Goal: Transaction & Acquisition: Purchase product/service

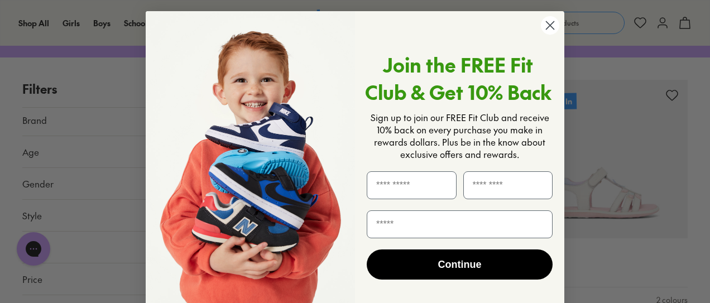
click at [550, 26] on circle "Close dialog" at bounding box center [550, 25] width 18 height 18
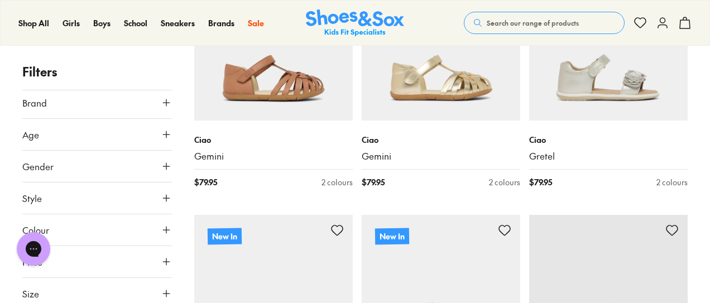
scroll to position [558, 0]
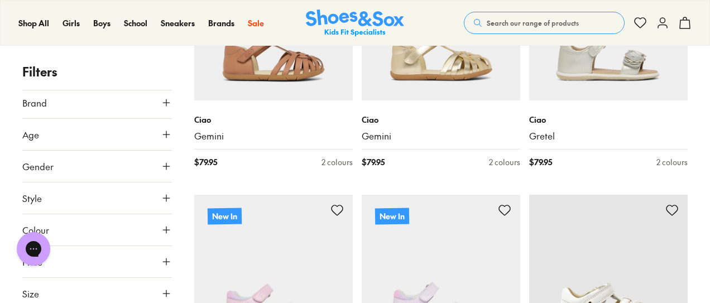
click at [161, 291] on icon at bounding box center [166, 293] width 11 height 11
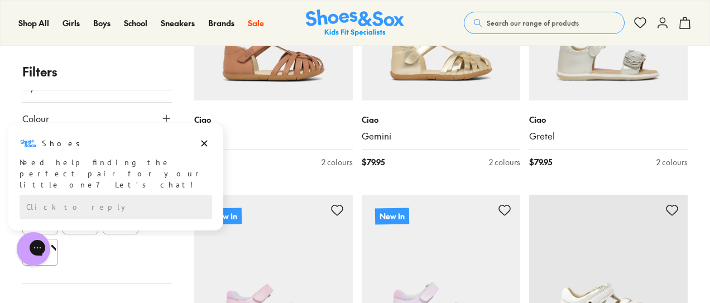
scroll to position [279, 0]
click at [203, 143] on icon "Dismiss campaign" at bounding box center [204, 143] width 11 height 13
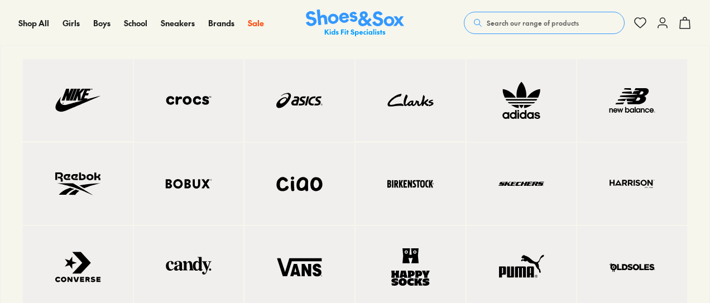
scroll to position [446, 0]
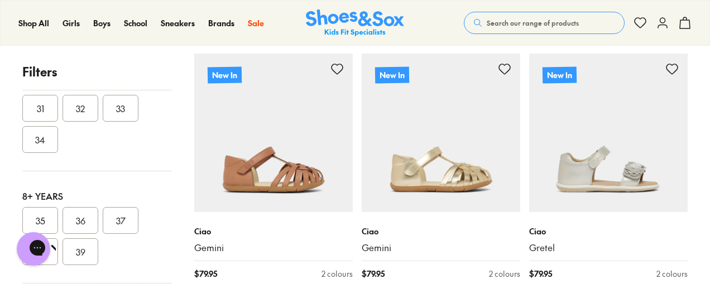
click at [79, 216] on button "36" at bounding box center [80, 220] width 36 height 27
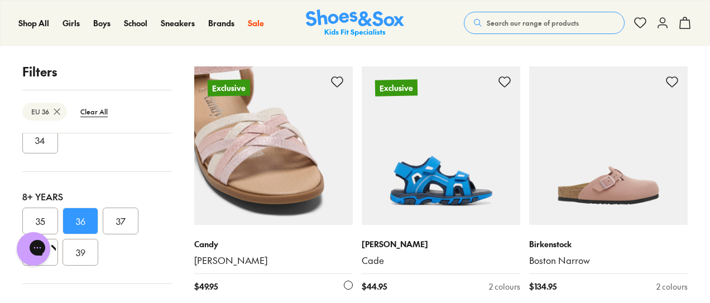
scroll to position [2567, 0]
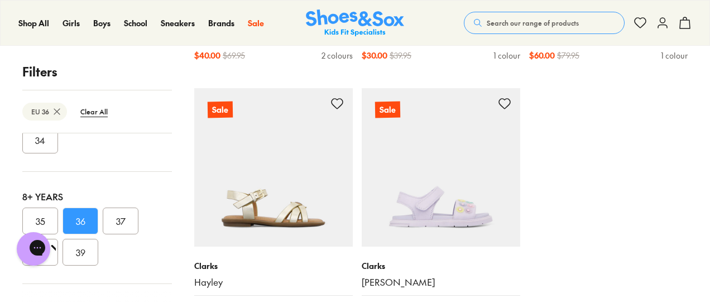
scroll to position [3794, 0]
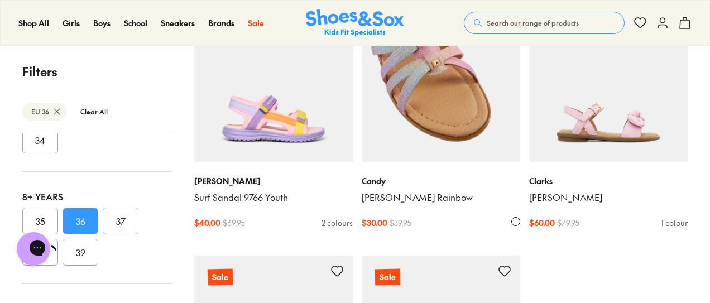
click at [433, 111] on img at bounding box center [441, 82] width 158 height 158
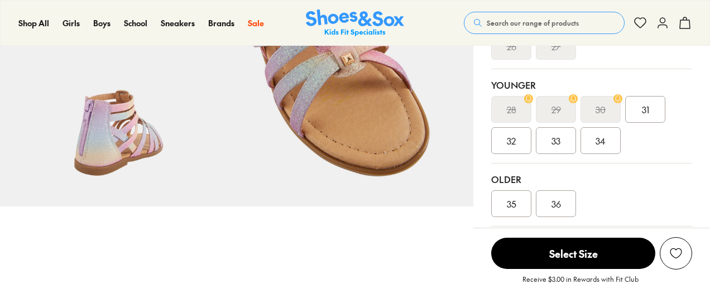
click at [555, 197] on span "36" at bounding box center [555, 203] width 9 height 13
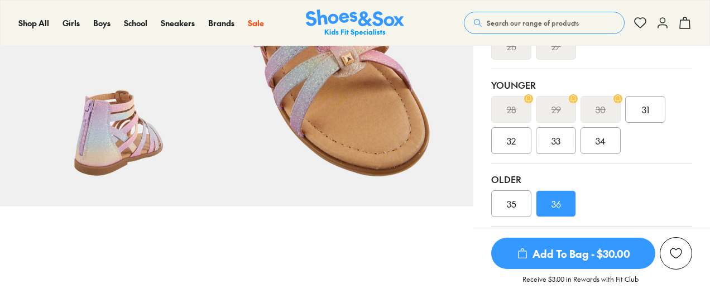
scroll to position [333, 0]
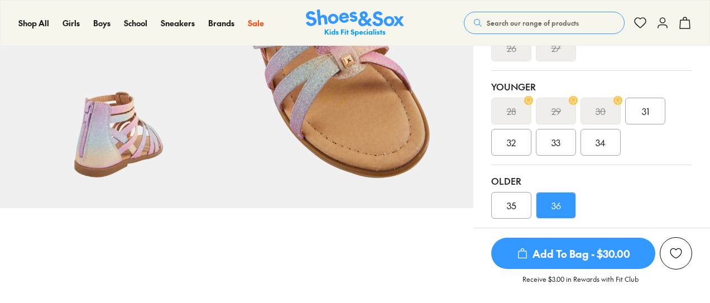
select select "*"
drag, startPoint x: 545, startPoint y: 145, endPoint x: 417, endPoint y: 175, distance: 131.3
click at [545, 271] on link "Size guide & tips" at bounding box center [541, 277] width 68 height 12
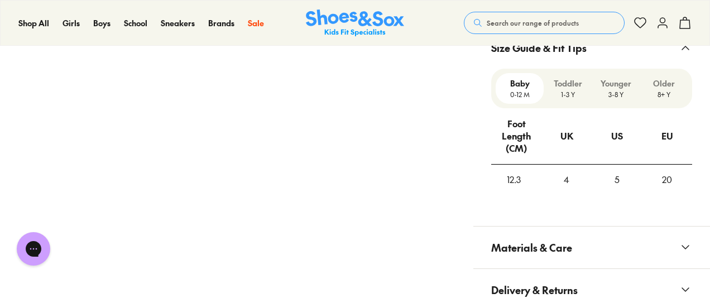
scroll to position [843, 0]
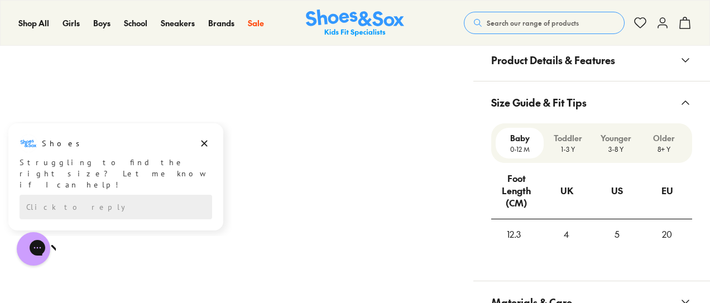
click at [664, 144] on p "8+ Y" at bounding box center [663, 149] width 39 height 10
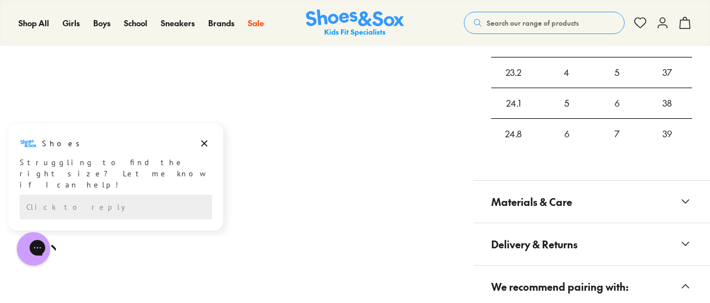
scroll to position [954, 0]
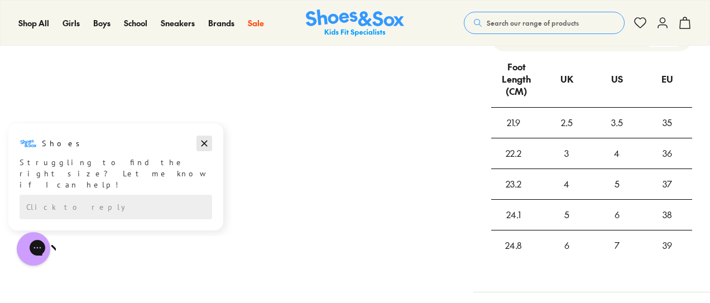
click at [205, 144] on icon "Dismiss campaign" at bounding box center [204, 144] width 6 height 6
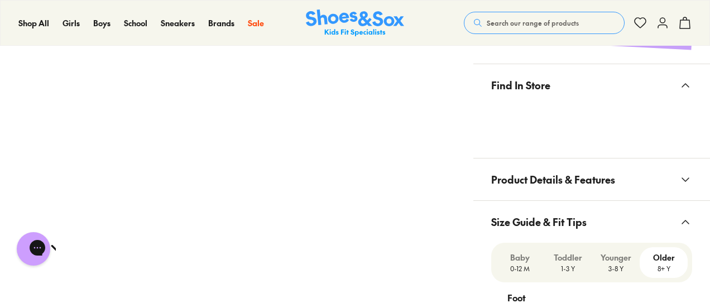
scroll to position [619, 0]
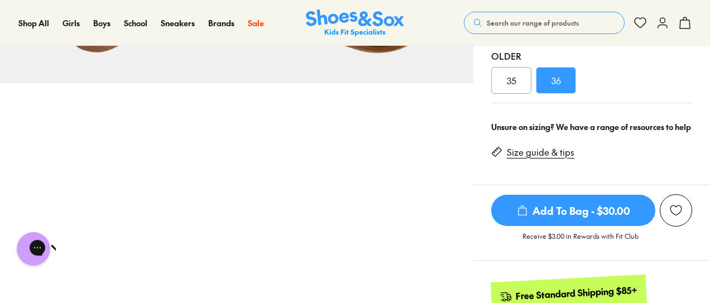
scroll to position [445, 0]
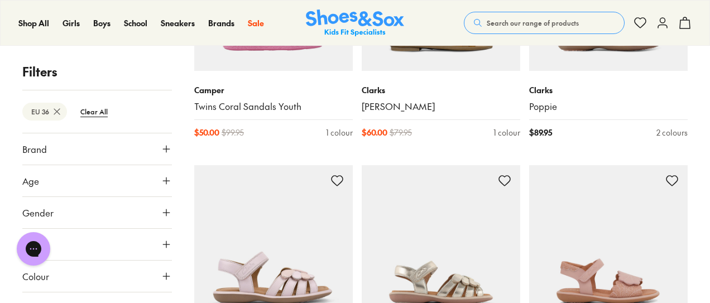
scroll to position [46, 0]
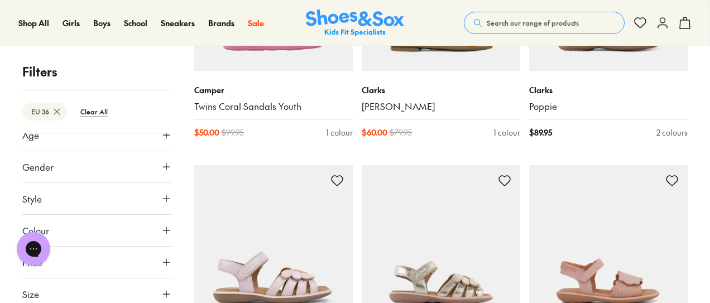
click at [164, 292] on icon at bounding box center [166, 293] width 11 height 11
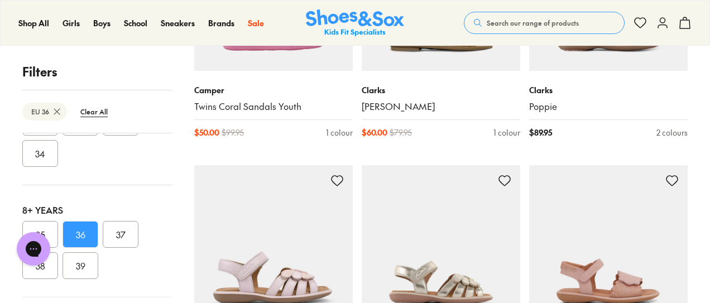
scroll to position [321, 0]
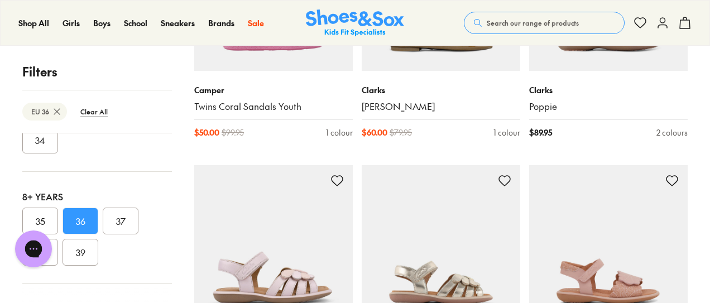
click at [54, 250] on h1 "Chat with us" at bounding box center [104, 249] width 110 height 12
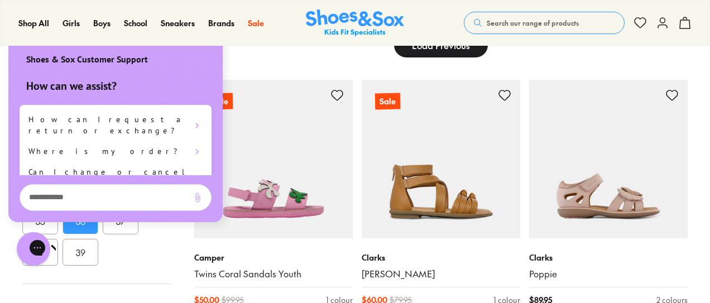
scroll to position [56, 0]
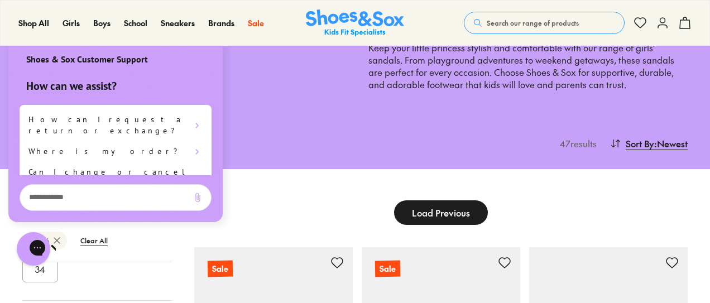
click at [71, 245] on icon "Close gorgias live chat" at bounding box center [77, 247] width 12 height 12
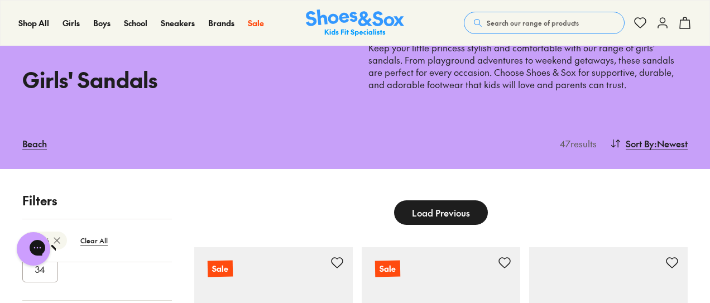
scroll to position [223, 0]
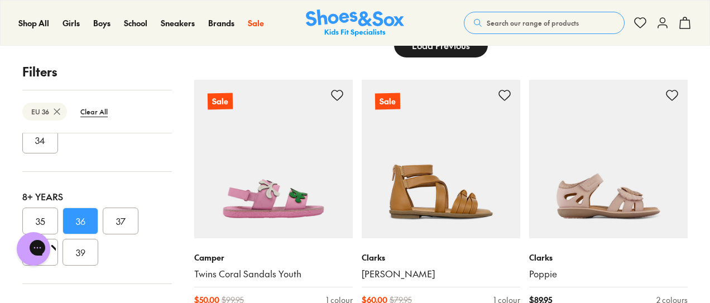
click at [56, 110] on icon at bounding box center [56, 111] width 11 height 11
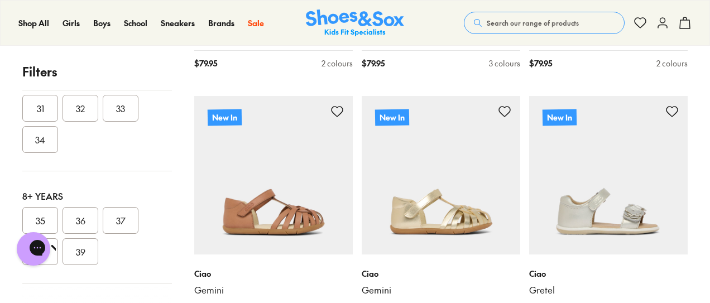
scroll to position [444, 0]
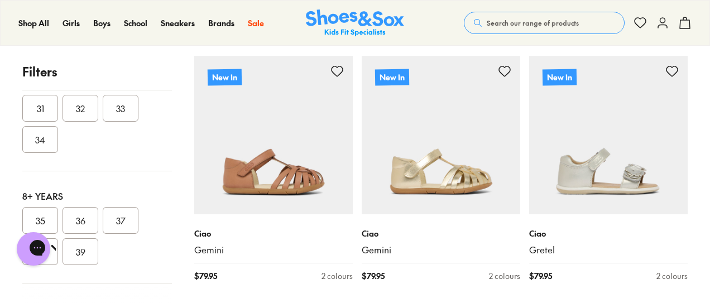
click at [55, 242] on div "Chat with us" at bounding box center [33, 248] width 45 height 41
click at [55, 256] on div "Chat with us" at bounding box center [33, 248] width 45 height 41
click at [53, 258] on div "Chat with us" at bounding box center [33, 248] width 45 height 41
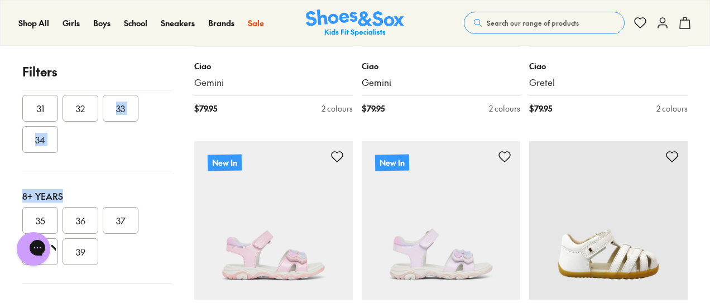
drag, startPoint x: 103, startPoint y: 174, endPoint x: 124, endPoint y: 151, distance: 31.2
click at [105, 121] on div "EU UK US 0-12 Months 19 20 1-3 Years 21 22 23 24 25 26 27 3-8 Years 28 29 30 31…" at bounding box center [97, 30] width 150 height 505
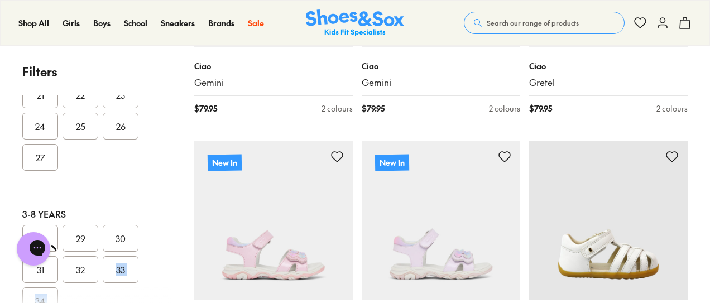
scroll to position [321, 0]
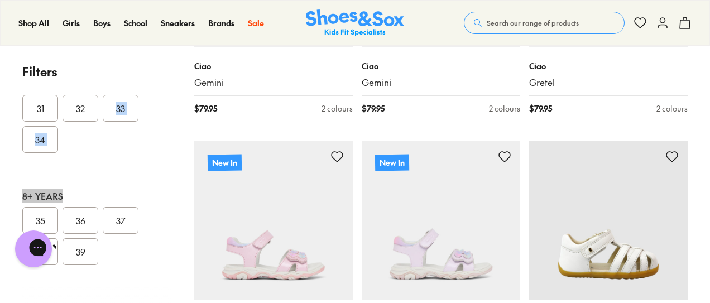
drag, startPoint x: 35, startPoint y: 247, endPoint x: 42, endPoint y: 251, distance: 8.7
click at [54, 257] on div "Chat with us" at bounding box center [33, 248] width 45 height 41
click at [56, 252] on button "38" at bounding box center [40, 251] width 36 height 27
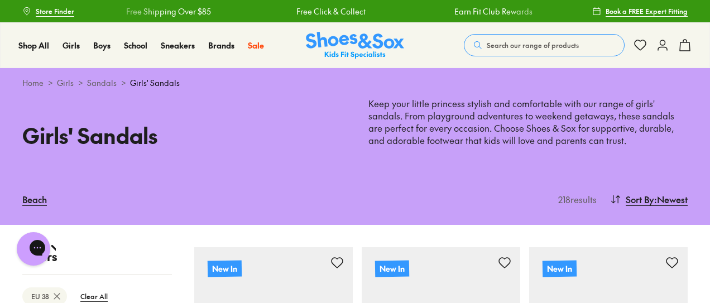
click at [56, 252] on p "Filters" at bounding box center [97, 256] width 150 height 18
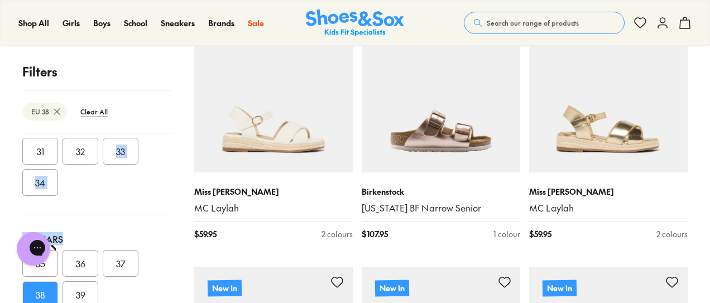
scroll to position [223, 0]
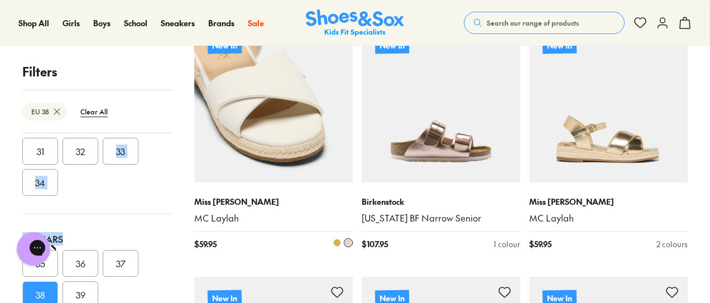
click at [268, 143] on img at bounding box center [273, 103] width 158 height 158
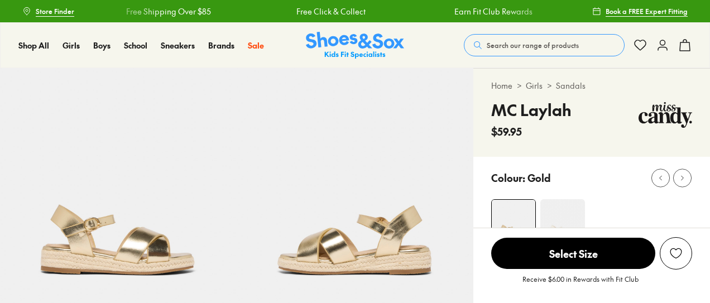
click at [561, 211] on img at bounding box center [562, 221] width 45 height 45
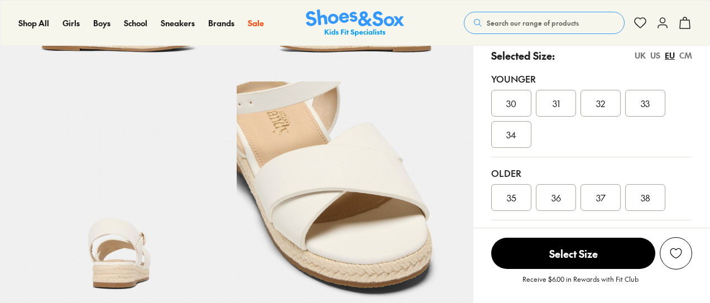
select select "*"
click at [641, 199] on span "38" at bounding box center [645, 197] width 9 height 13
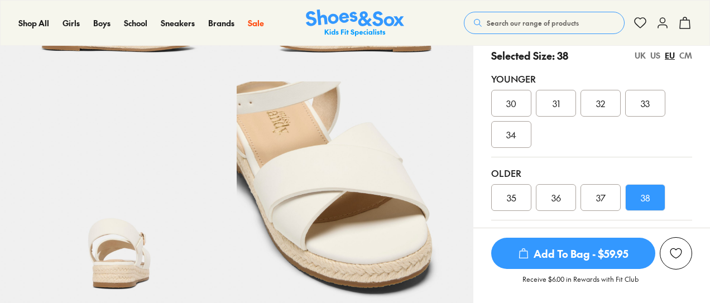
click at [345, 186] on img at bounding box center [355, 199] width 237 height 237
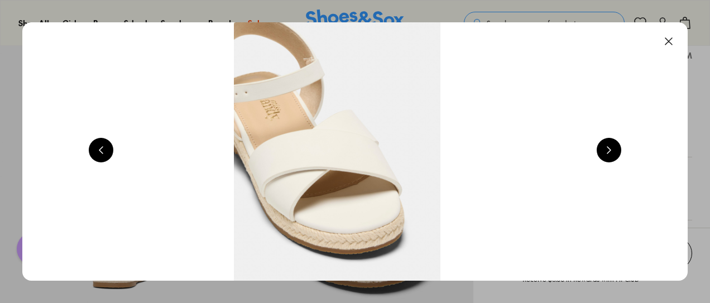
click at [615, 151] on button at bounding box center [608, 150] width 25 height 25
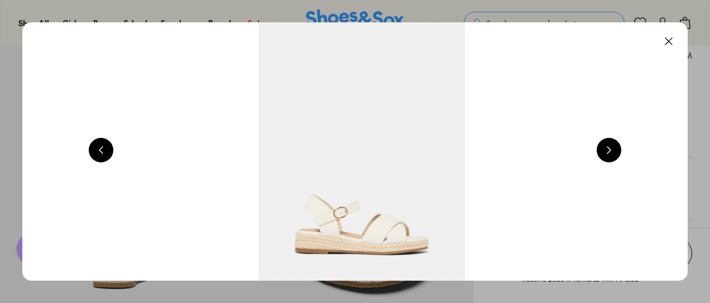
scroll to position [0, 3348]
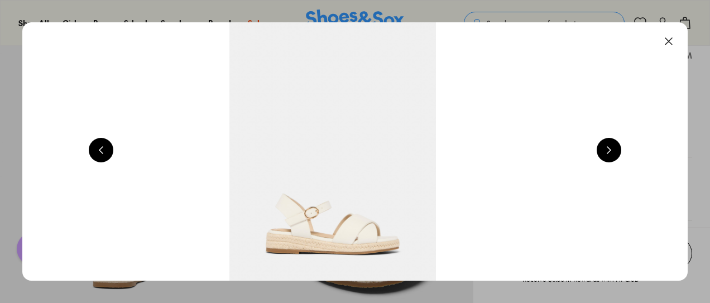
click at [615, 151] on button at bounding box center [608, 150] width 25 height 25
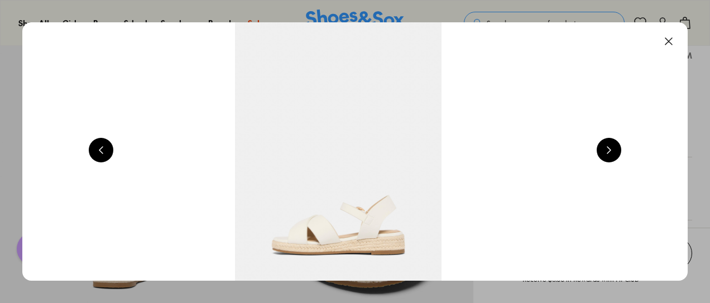
scroll to position [0, 4018]
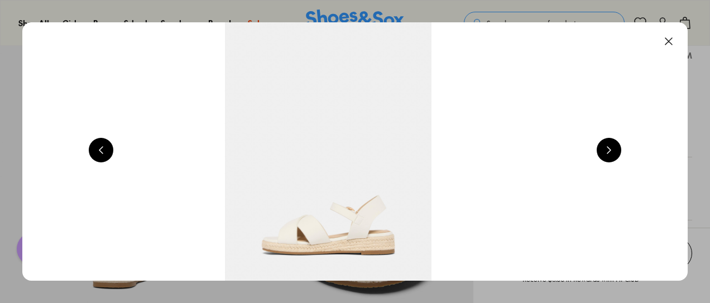
click at [615, 151] on button at bounding box center [608, 150] width 25 height 25
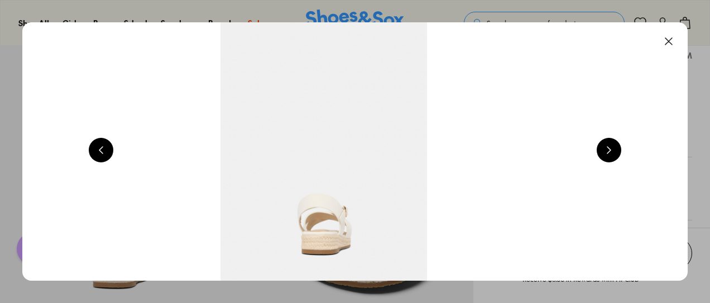
click at [615, 151] on button at bounding box center [608, 150] width 25 height 25
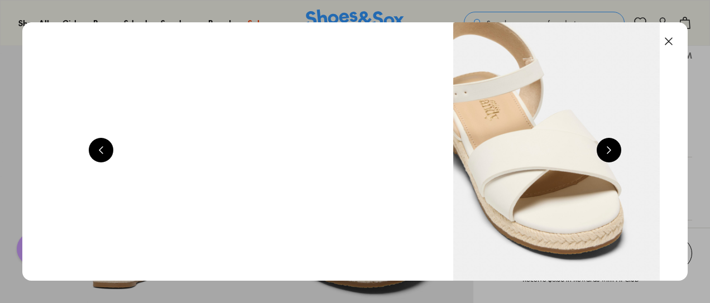
scroll to position [0, 5357]
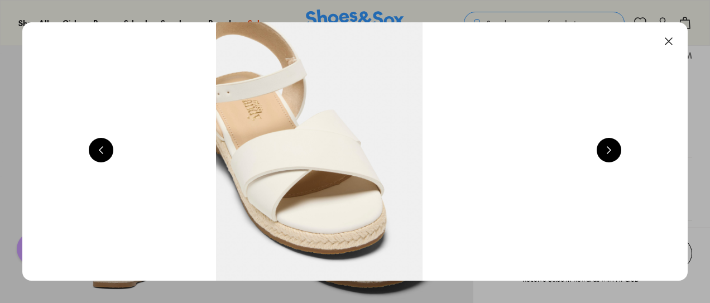
click at [615, 151] on button at bounding box center [608, 150] width 25 height 25
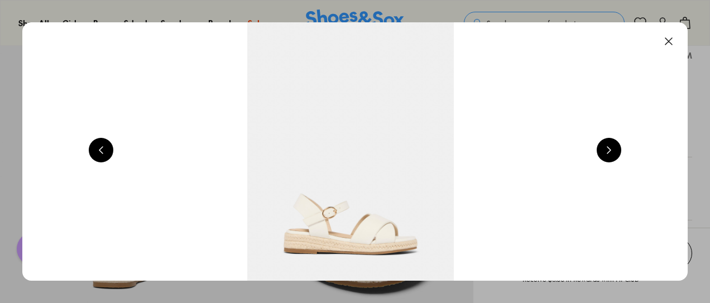
click at [615, 151] on button at bounding box center [608, 150] width 25 height 25
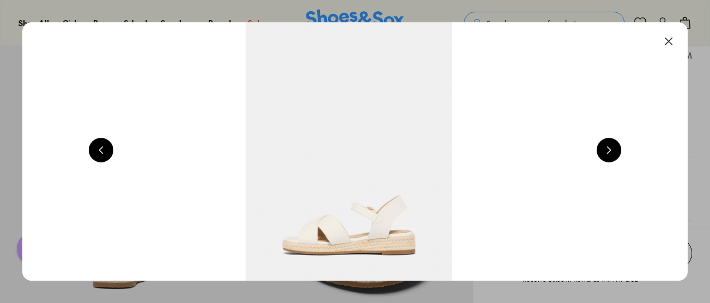
scroll to position [0, 1339]
click at [676, 40] on button at bounding box center [668, 41] width 25 height 25
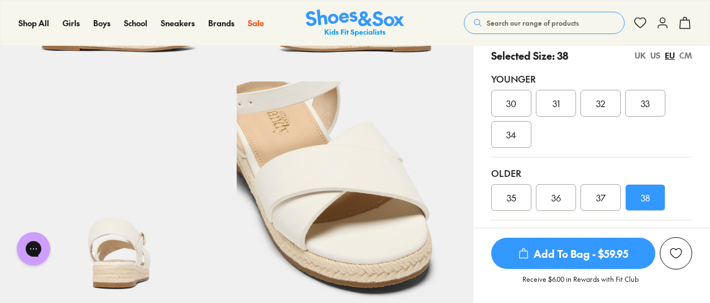
scroll to position [223, 0]
click at [639, 56] on div "UK" at bounding box center [639, 56] width 11 height 12
click at [644, 203] on span "5" at bounding box center [645, 197] width 5 height 13
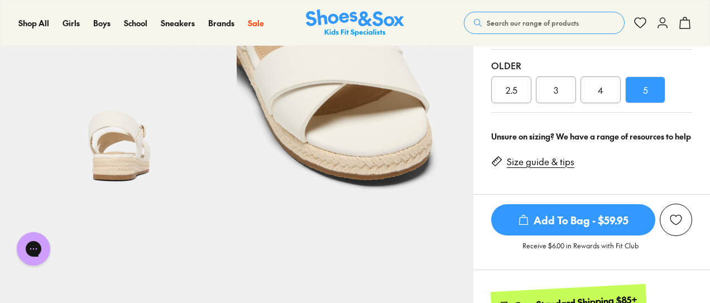
scroll to position [335, 0]
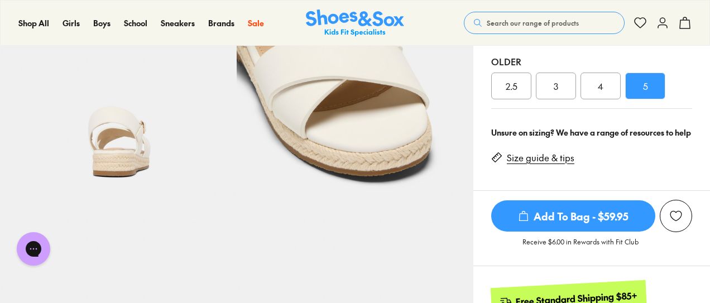
click at [522, 156] on link "Size guide & tips" at bounding box center [541, 158] width 68 height 12
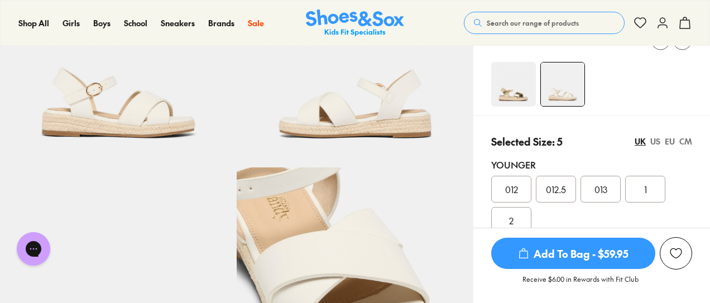
scroll to position [112, 0]
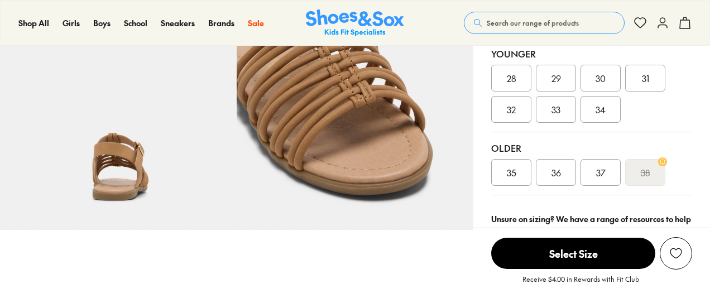
scroll to position [333, 0]
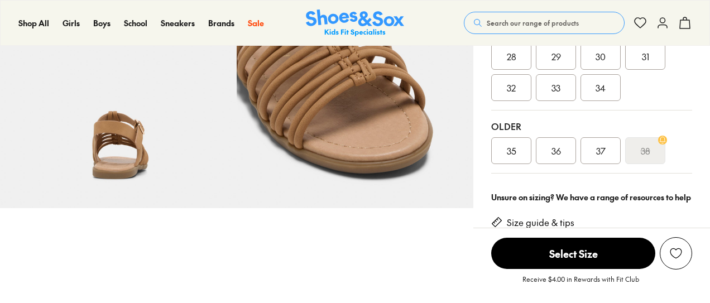
select select "*"
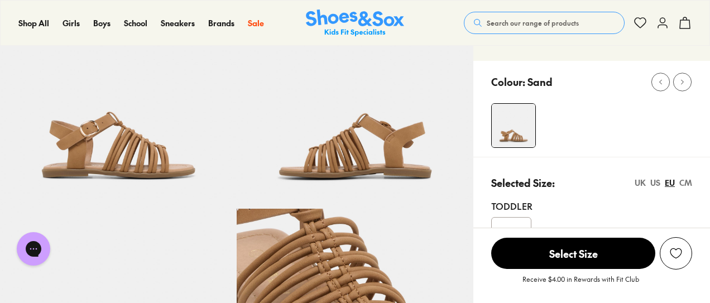
scroll to position [54, 0]
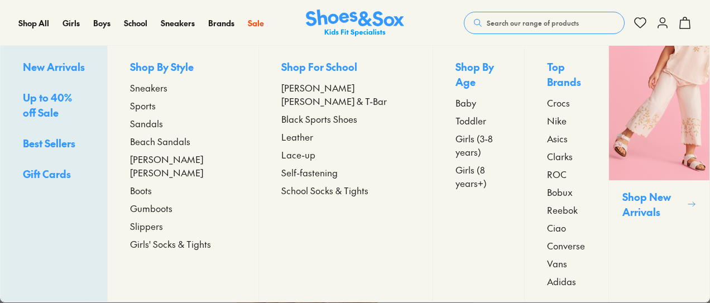
click at [163, 124] on span "Sandals" at bounding box center [146, 123] width 33 height 13
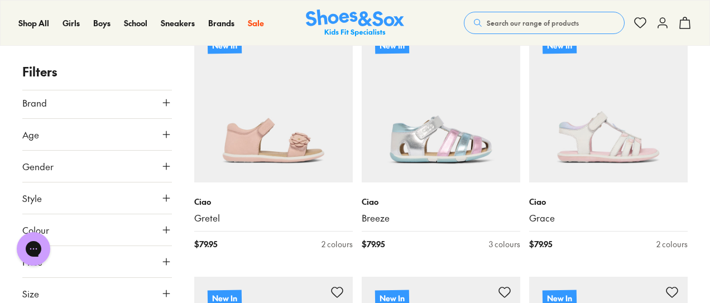
click at [163, 291] on icon at bounding box center [166, 293] width 11 height 11
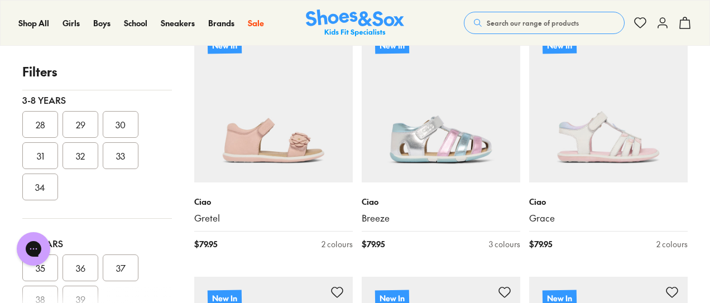
scroll to position [321, 0]
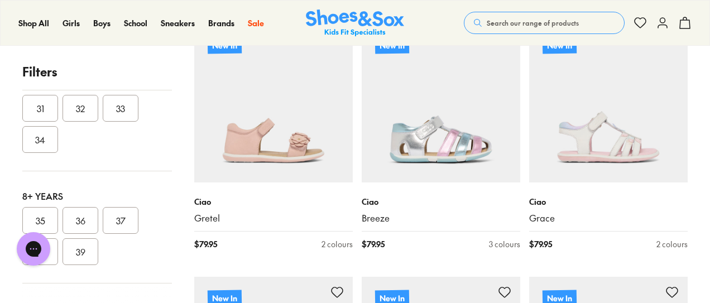
click at [55, 257] on div "Chat with us" at bounding box center [33, 248] width 45 height 41
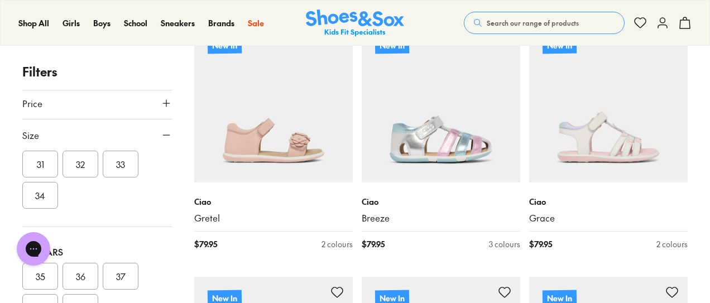
click at [44, 295] on button "38" at bounding box center [40, 307] width 36 height 27
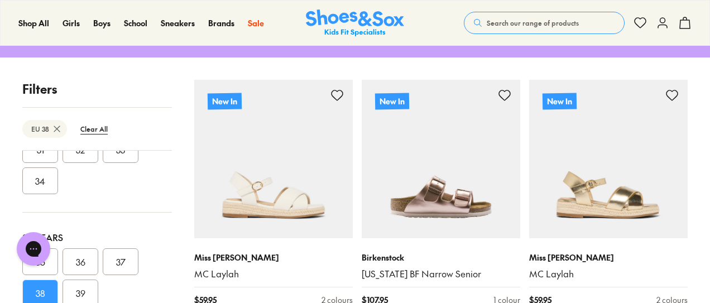
scroll to position [260, 0]
